Goal: Communication & Community: Answer question/provide support

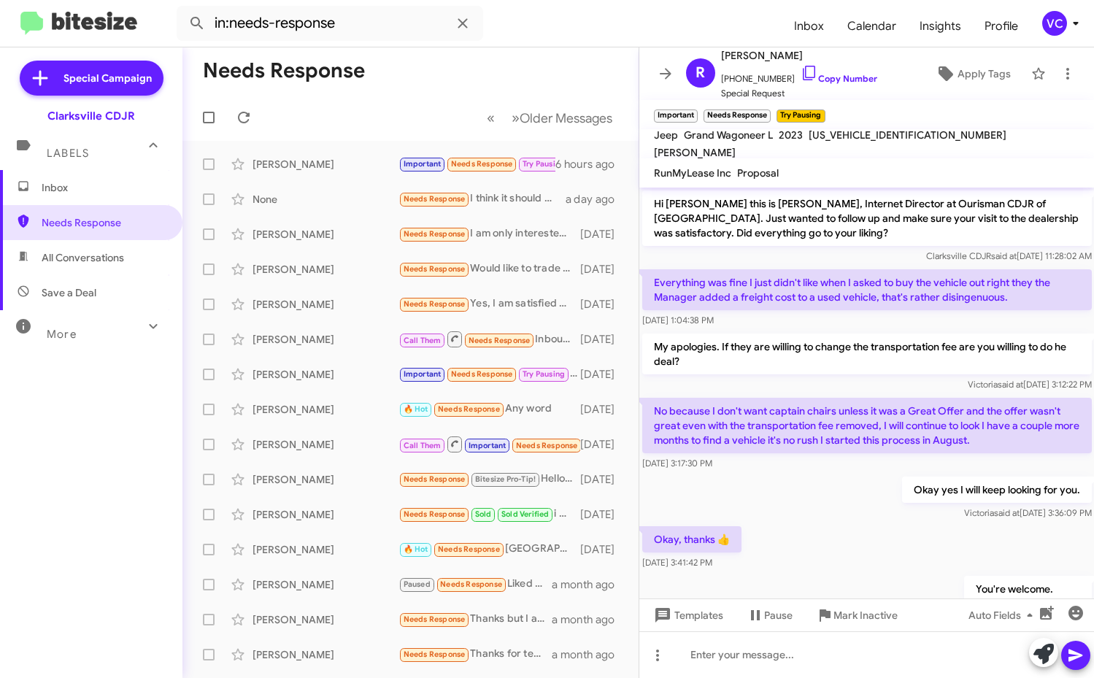
scroll to position [873, 0]
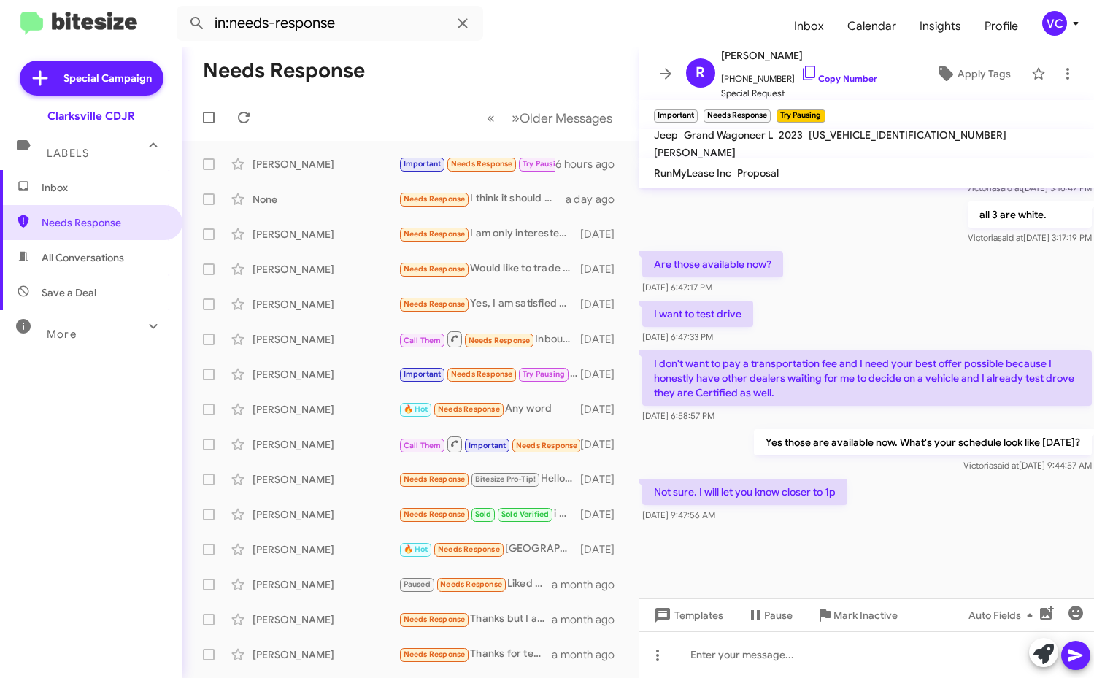
click at [394, 62] on mat-toolbar-row "Needs Response" at bounding box center [410, 70] width 456 height 47
click at [247, 113] on icon at bounding box center [244, 118] width 12 height 12
click at [479, 60] on mat-toolbar-row "Needs Response" at bounding box center [410, 70] width 456 height 47
click at [931, 528] on div at bounding box center [866, 561] width 455 height 73
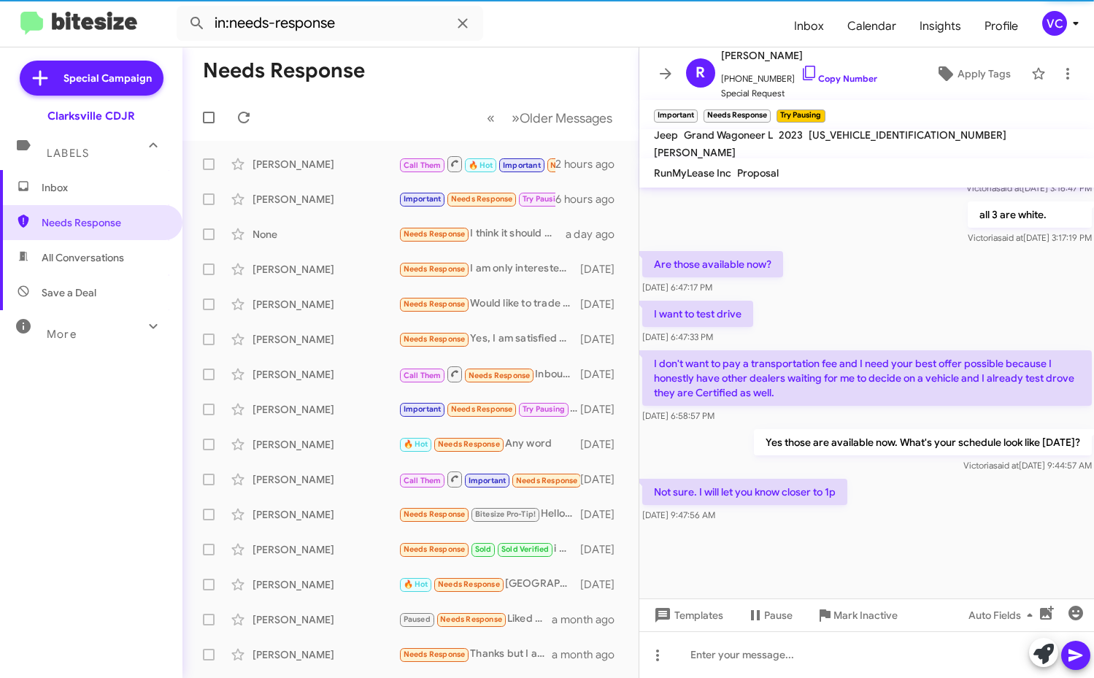
drag, startPoint x: 913, startPoint y: 336, endPoint x: 1018, endPoint y: 429, distance: 140.6
click at [915, 335] on div "I want to test drive [DATE] 6:47:33 PM" at bounding box center [866, 323] width 455 height 50
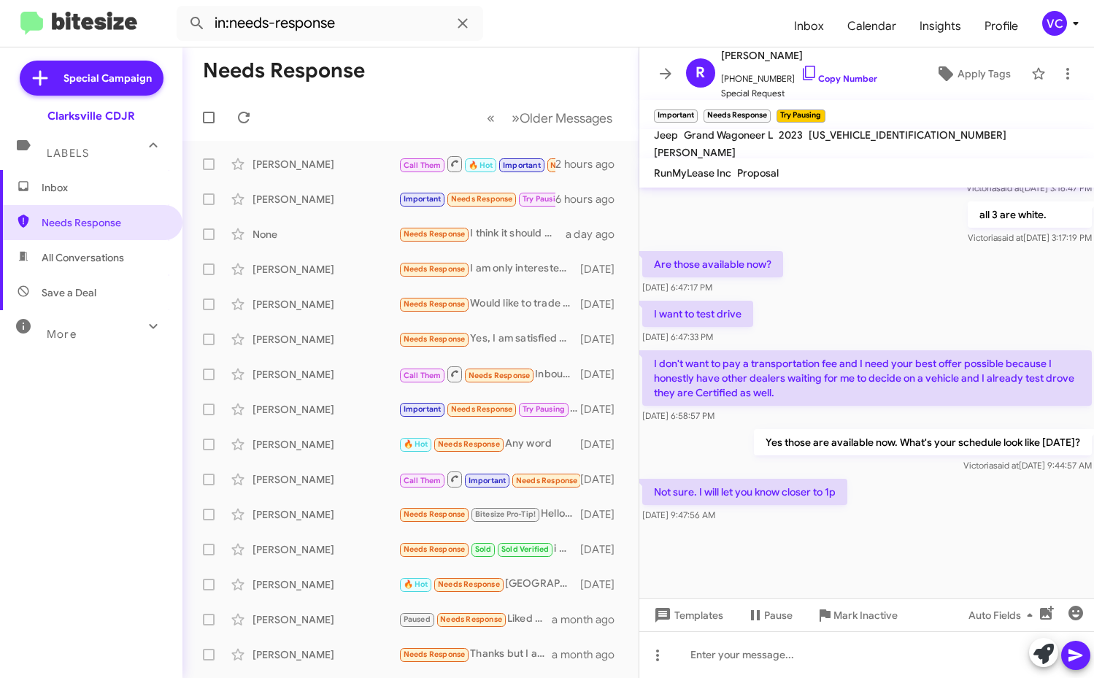
click at [1032, 511] on div "Not sure. I will let you know closer to 1p [DATE] 9:47:56 AM" at bounding box center [866, 501] width 455 height 50
click at [1032, 512] on div "Not sure. I will let you know closer to 1p [DATE] 9:47:56 AM" at bounding box center [866, 501] width 455 height 50
click at [1018, 261] on div "Are those available now? [DATE] 6:47:17 PM" at bounding box center [866, 273] width 455 height 50
click at [996, 525] on div at bounding box center [866, 561] width 455 height 73
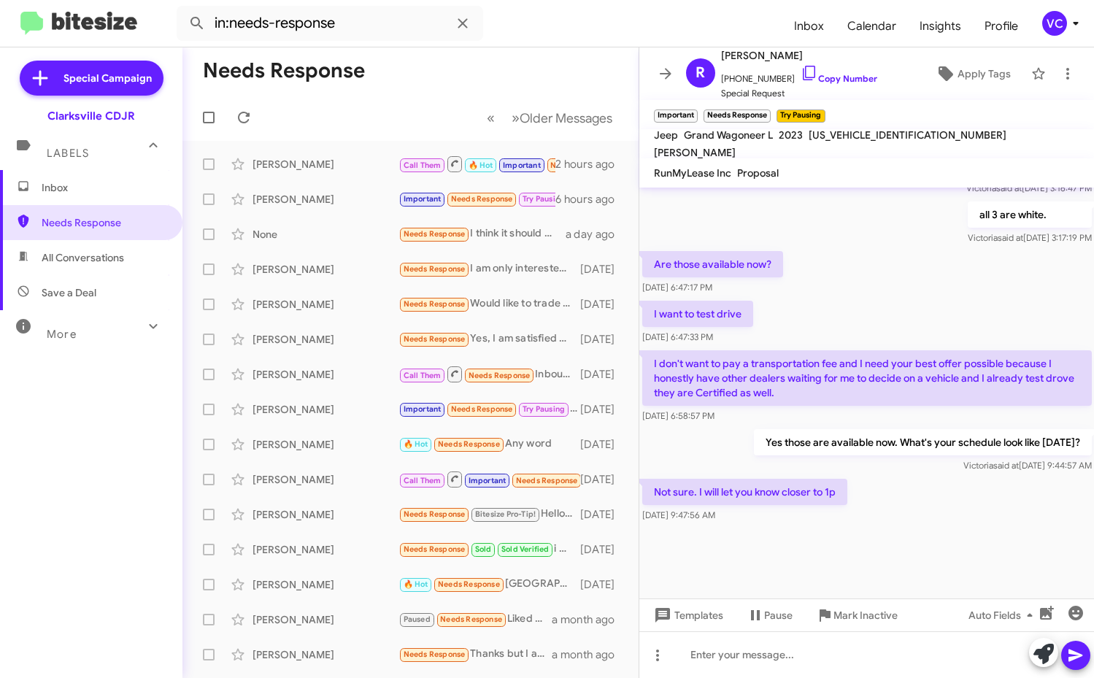
click at [996, 525] on div at bounding box center [866, 561] width 455 height 73
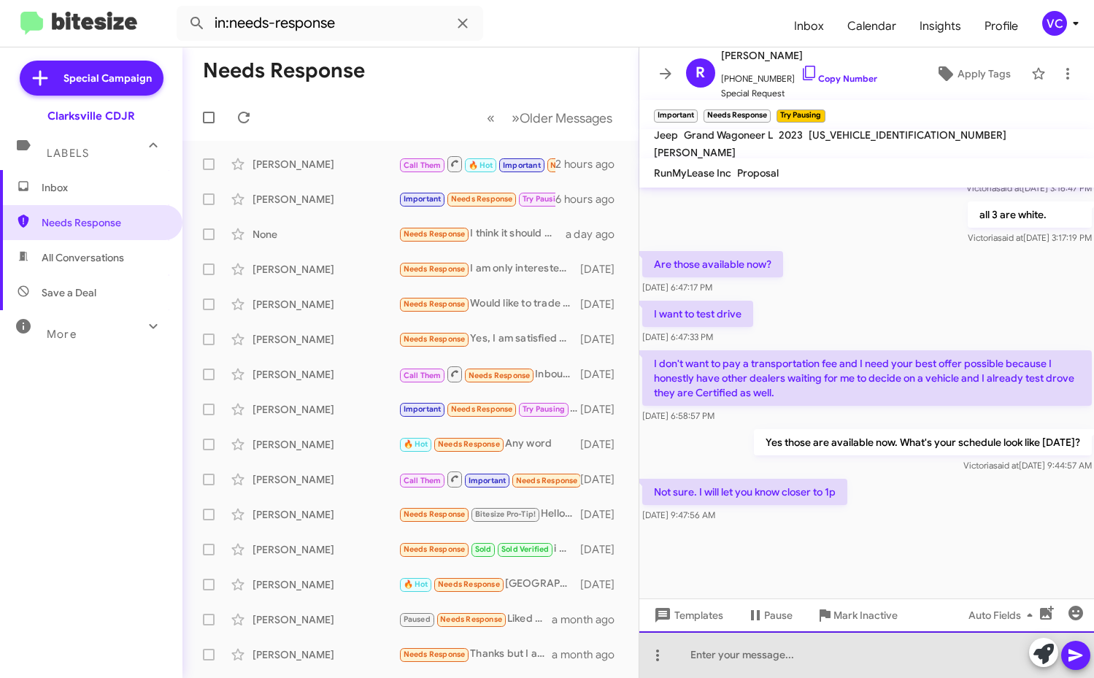
click at [798, 660] on div at bounding box center [866, 654] width 455 height 47
click at [798, 661] on div at bounding box center [866, 654] width 455 height 47
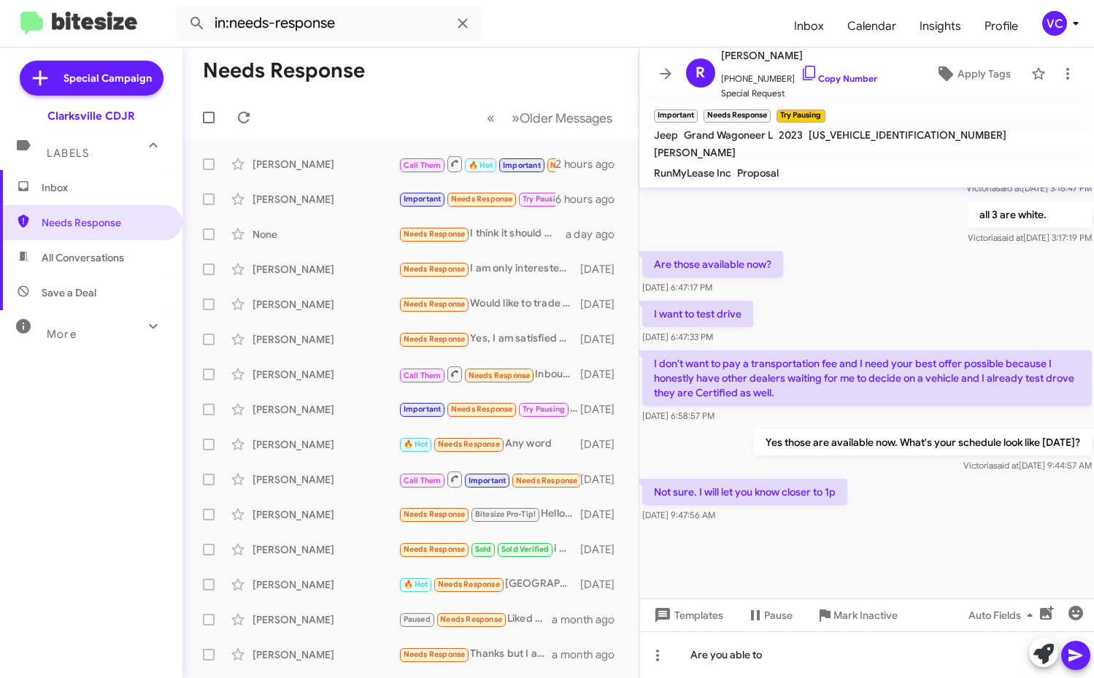
click at [964, 503] on div "Not sure. I will let you know closer to 1p [DATE] 9:47:56 AM" at bounding box center [866, 501] width 455 height 50
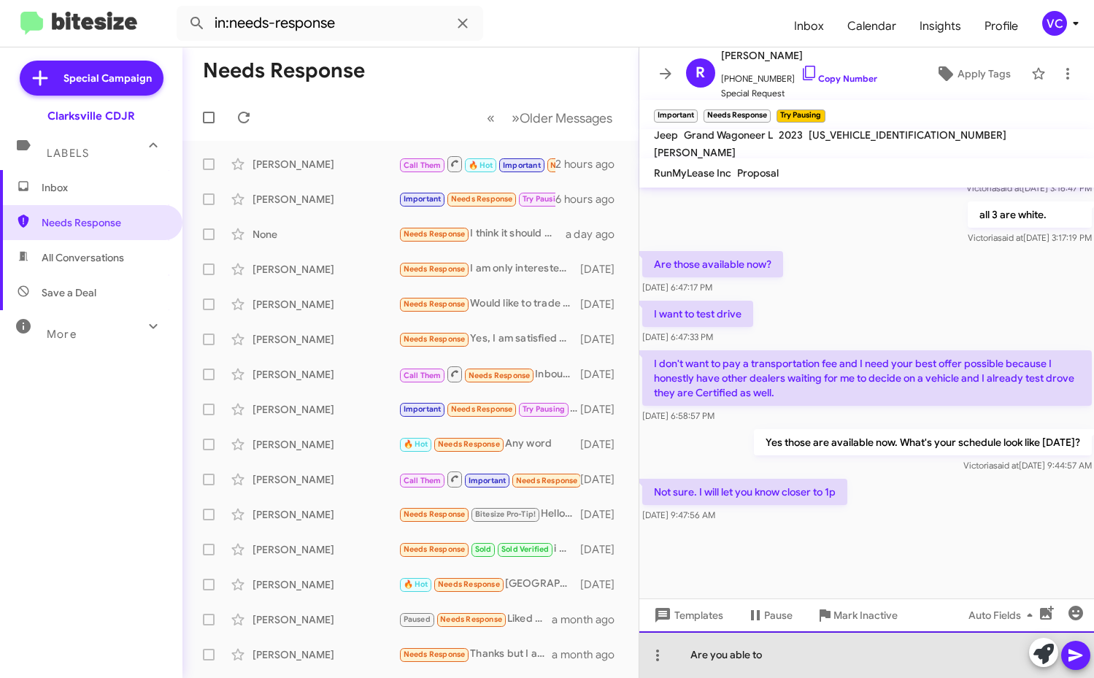
click at [858, 654] on div "Are you able to" at bounding box center [866, 654] width 455 height 47
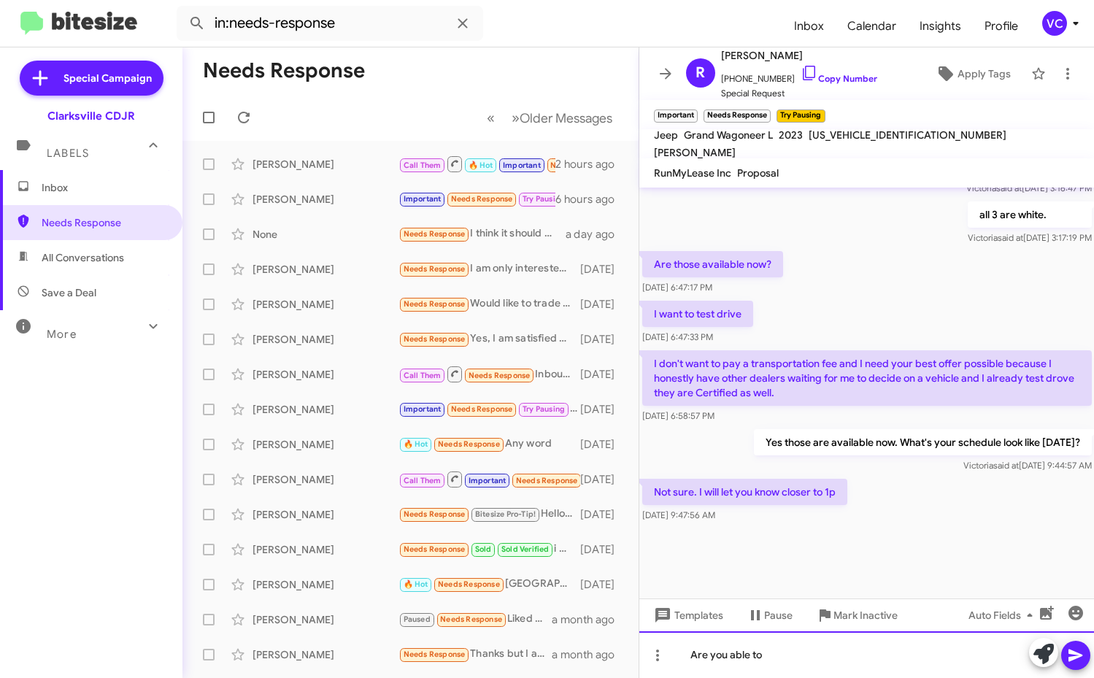
click at [829, 664] on div "Are you able to" at bounding box center [866, 654] width 455 height 47
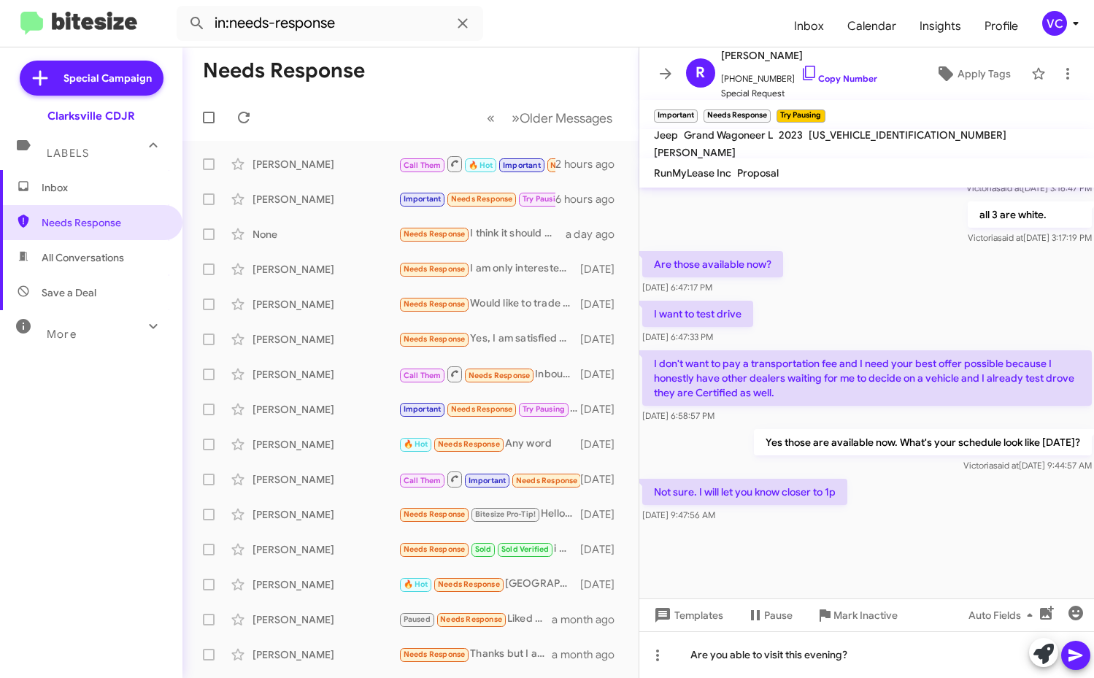
click at [1068, 655] on icon at bounding box center [1076, 655] width 18 height 18
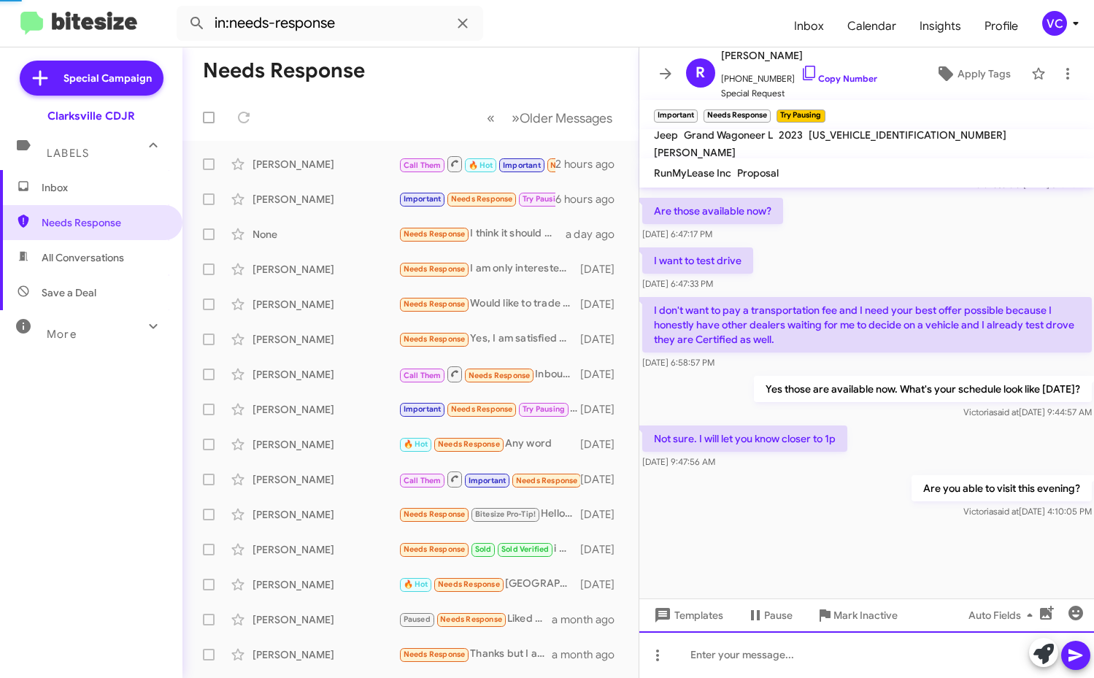
scroll to position [927, 0]
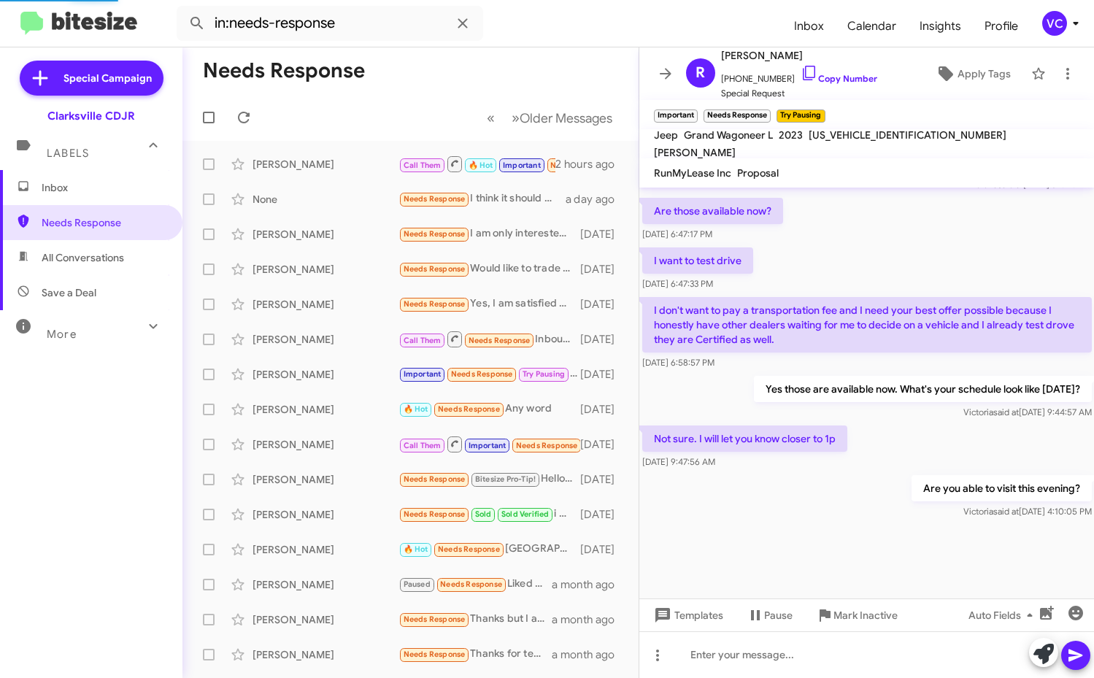
click at [867, 507] on div "Are you able to visit this evening? [PERSON_NAME] said at [DATE] 4:10:05 PM" at bounding box center [866, 497] width 455 height 50
click at [962, 376] on p "Yes those are available now. What's your schedule look like [DATE]?" at bounding box center [922, 389] width 338 height 26
click at [330, 96] on mat-toolbar-row "« Previous » Next Older Messages" at bounding box center [410, 117] width 456 height 47
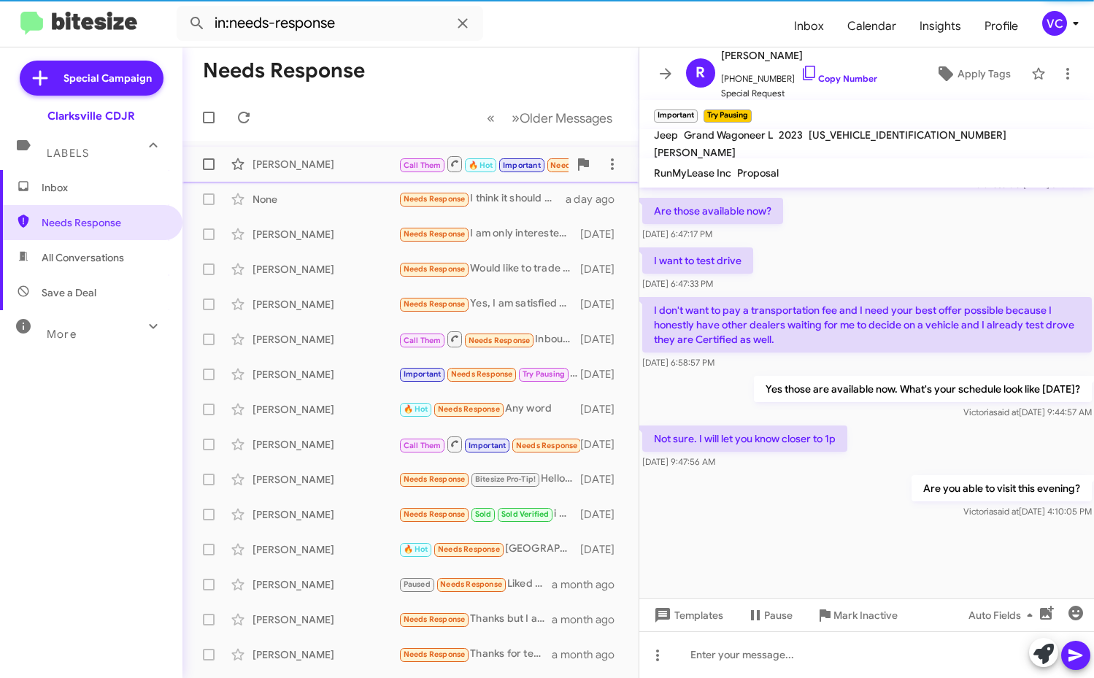
click at [315, 171] on div "[PERSON_NAME] Call Them 🔥 Hot Important Needs Response Hi what's going on 2 hou…" at bounding box center [410, 164] width 433 height 29
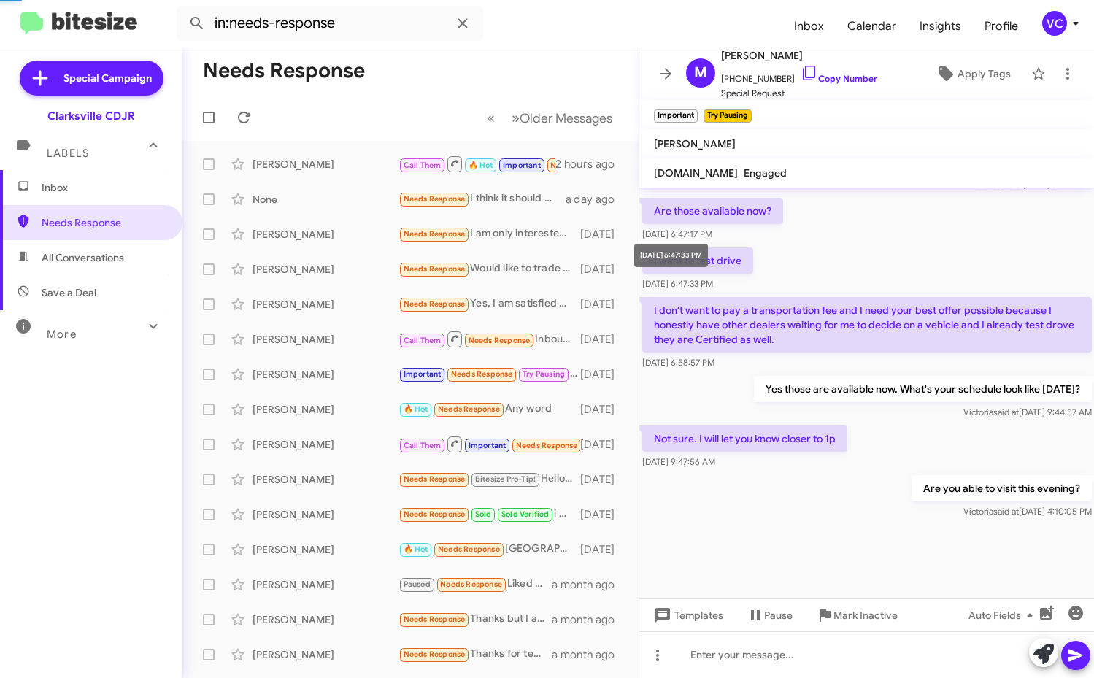
scroll to position [654, 0]
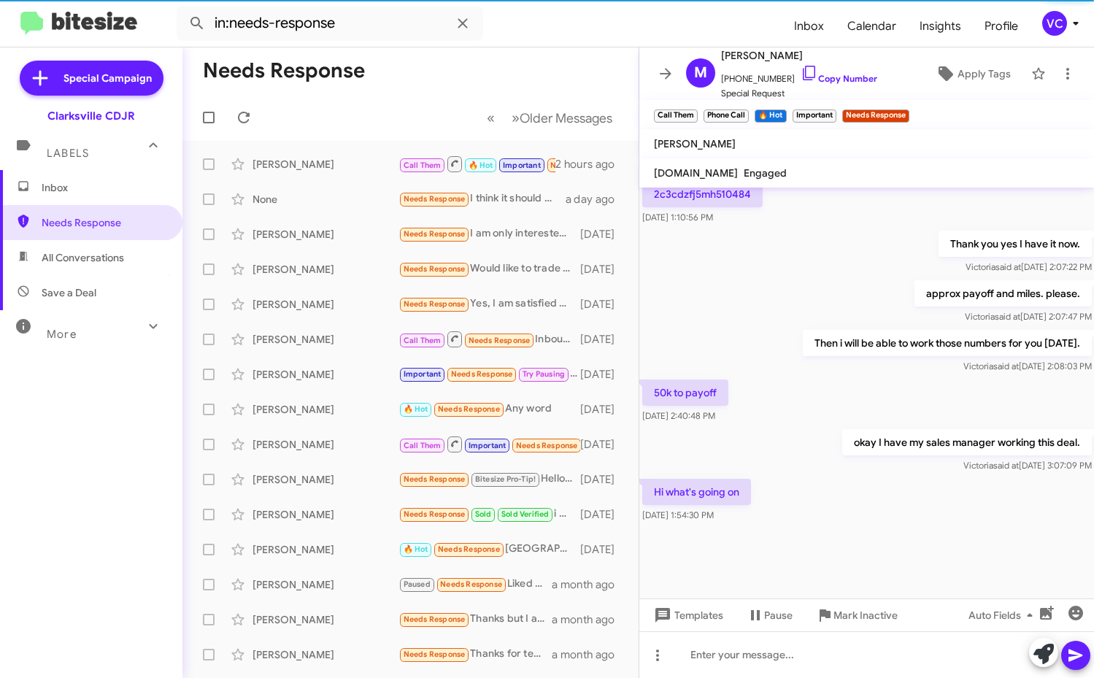
click at [813, 406] on div "50k to payoff [DATE] 2:40:48 PM" at bounding box center [866, 401] width 455 height 50
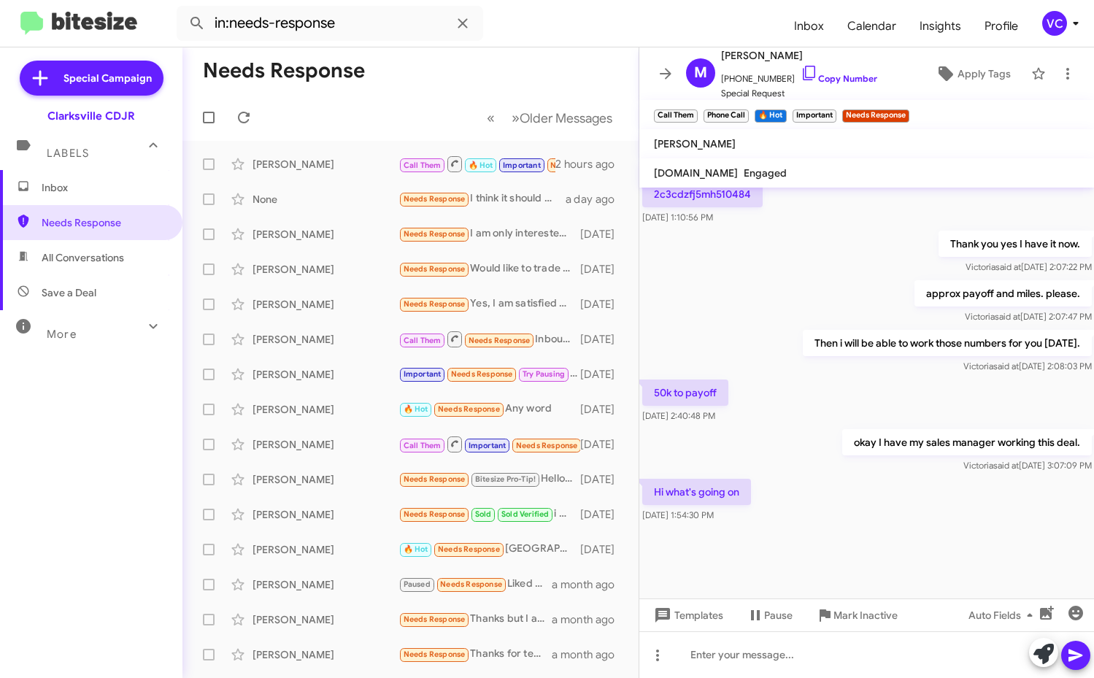
click at [840, 516] on div "Hi what's going on [DATE] 1:54:30 PM" at bounding box center [866, 501] width 455 height 50
click at [873, 567] on div at bounding box center [866, 561] width 455 height 73
click at [873, 565] on div at bounding box center [866, 561] width 455 height 73
click at [867, 309] on div "approx payoff and miles. please. [PERSON_NAME] said at [DATE] 2:07:47 PM" at bounding box center [866, 302] width 455 height 50
click at [834, 77] on link "Copy Number" at bounding box center [838, 78] width 77 height 11
